Goal: Task Accomplishment & Management: Manage account settings

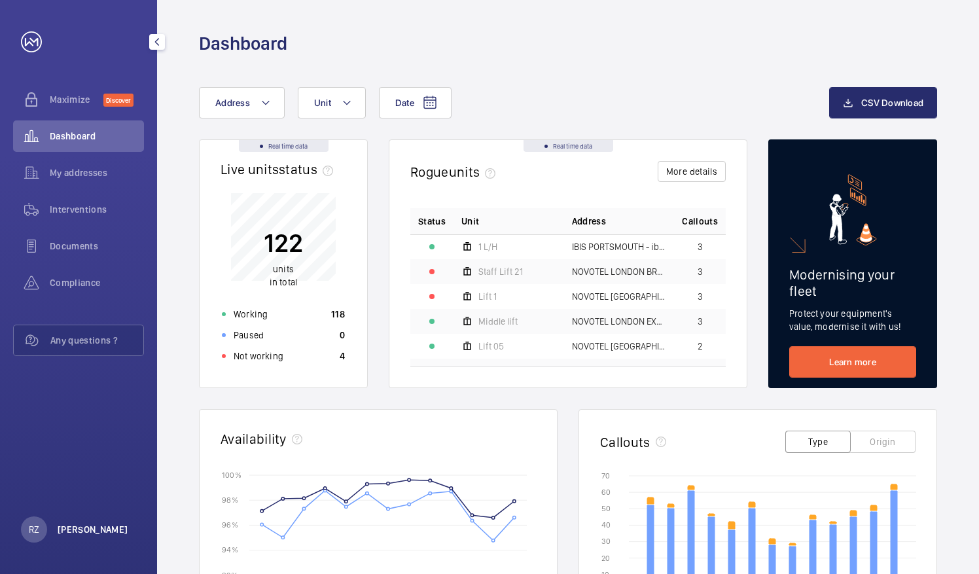
click at [98, 532] on p "[PERSON_NAME]" at bounding box center [93, 529] width 71 height 13
drag, startPoint x: 71, startPoint y: 507, endPoint x: 46, endPoint y: 501, distance: 26.4
click at [46, 501] on p "Logout" at bounding box center [57, 499] width 47 height 13
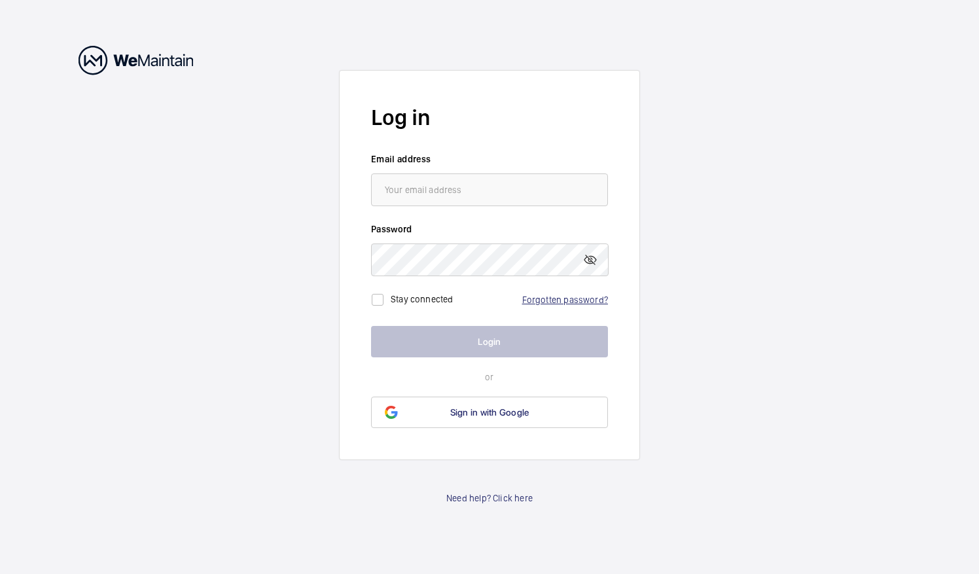
click at [554, 302] on link "Forgotten password?" at bounding box center [565, 300] width 86 height 10
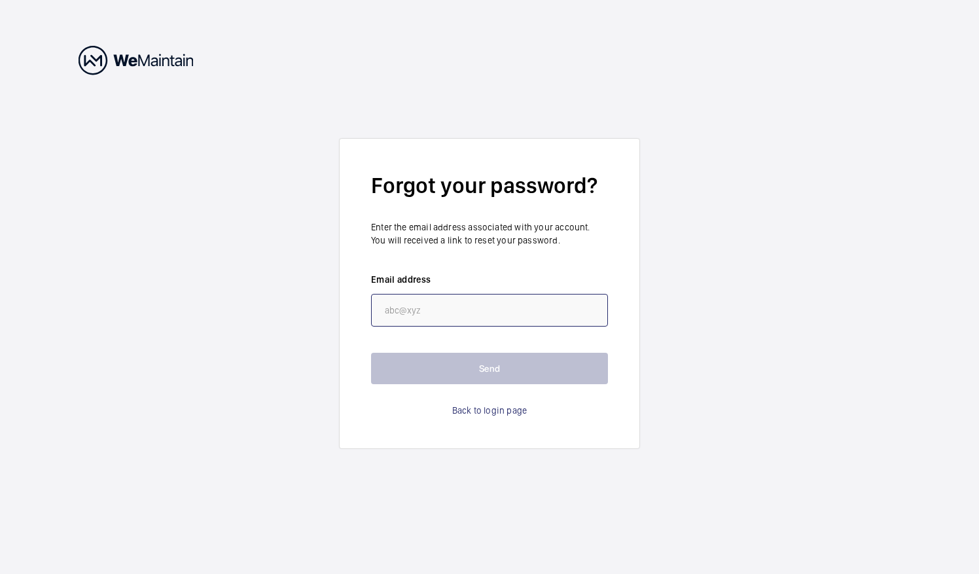
click at [517, 302] on input "email" at bounding box center [489, 310] width 237 height 33
paste input "[PERSON_NAME][EMAIL_ADDRESS][PERSON_NAME][DOMAIN_NAME]"
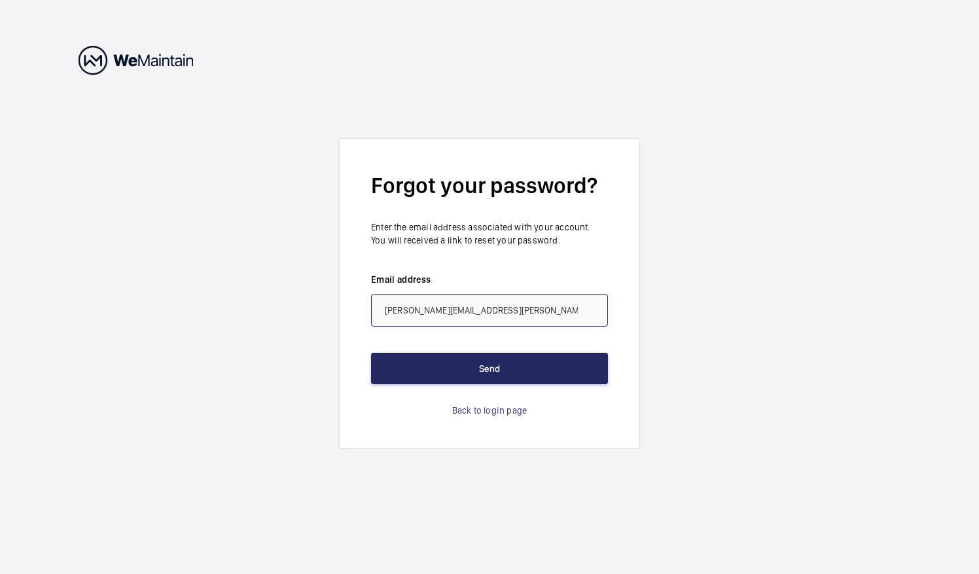
type input "[PERSON_NAME][EMAIL_ADDRESS][PERSON_NAME][DOMAIN_NAME]"
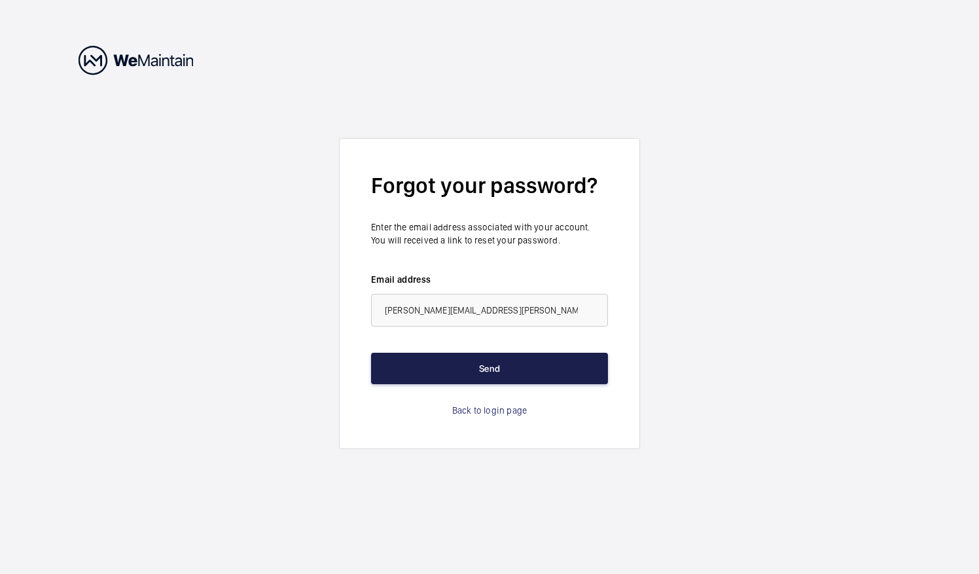
click at [511, 361] on button "Send" at bounding box center [489, 368] width 237 height 31
